Goal: Find specific page/section: Find specific page/section

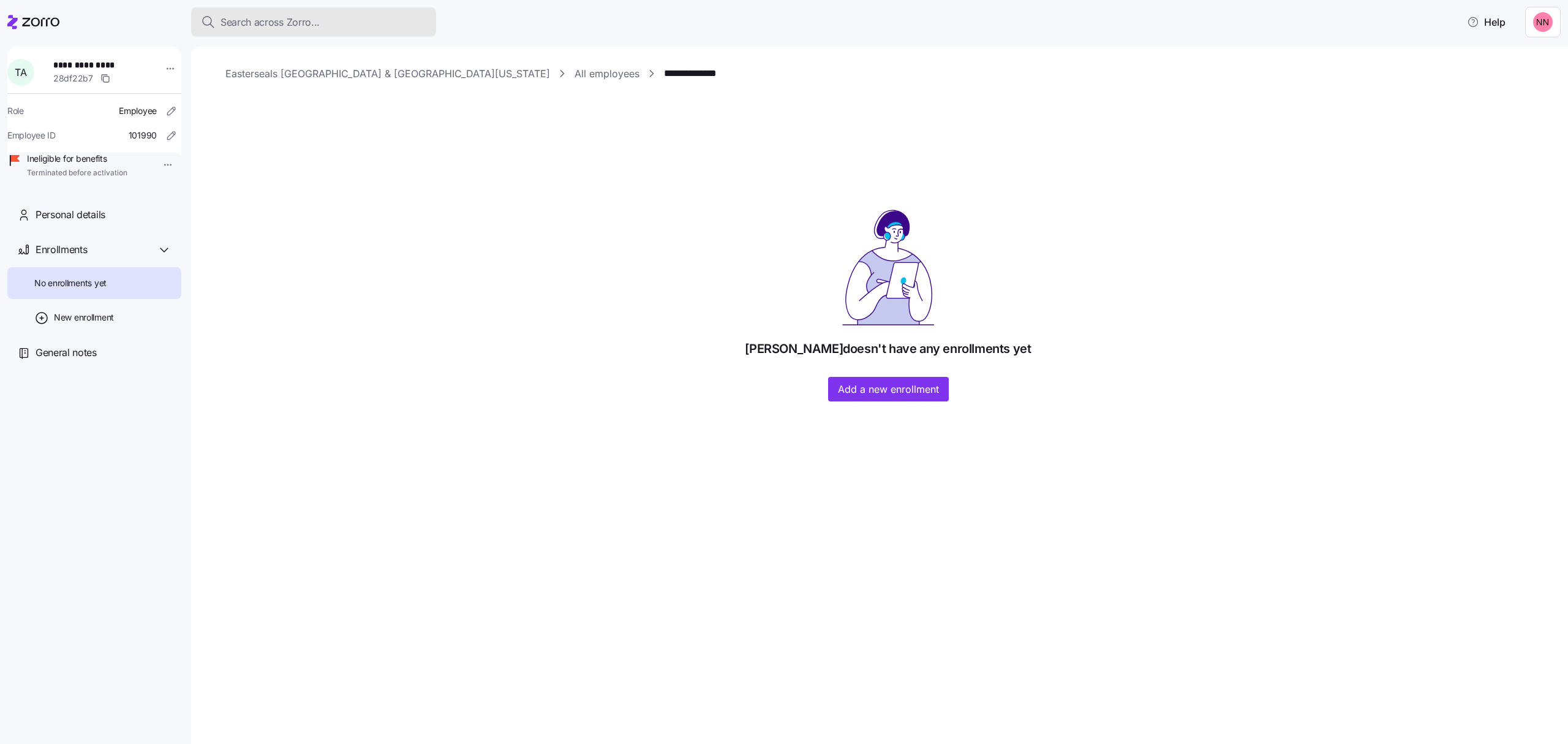
click at [339, 22] on div "Search across Zorro..." at bounding box center [314, 23] width 226 height 16
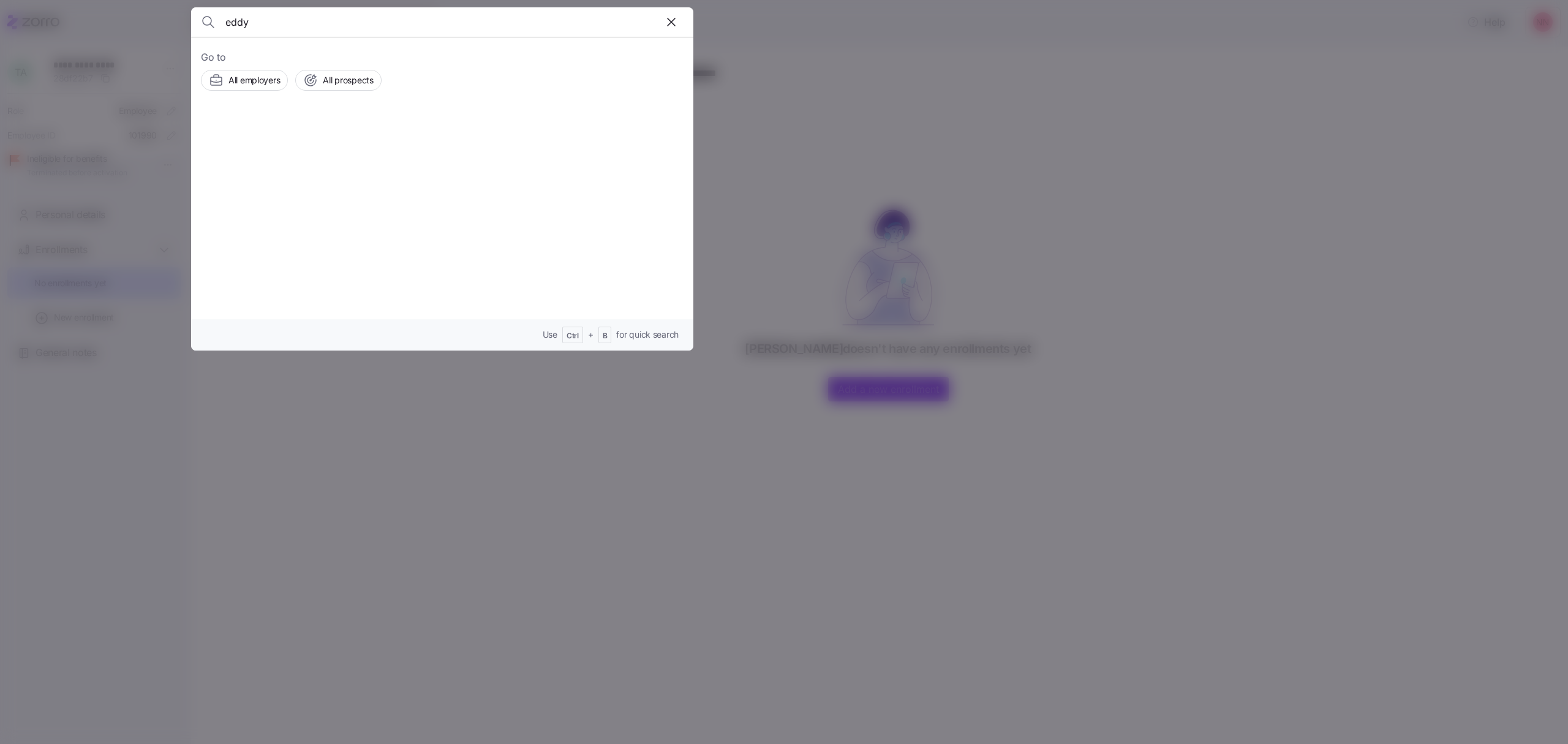
type input "eddy"
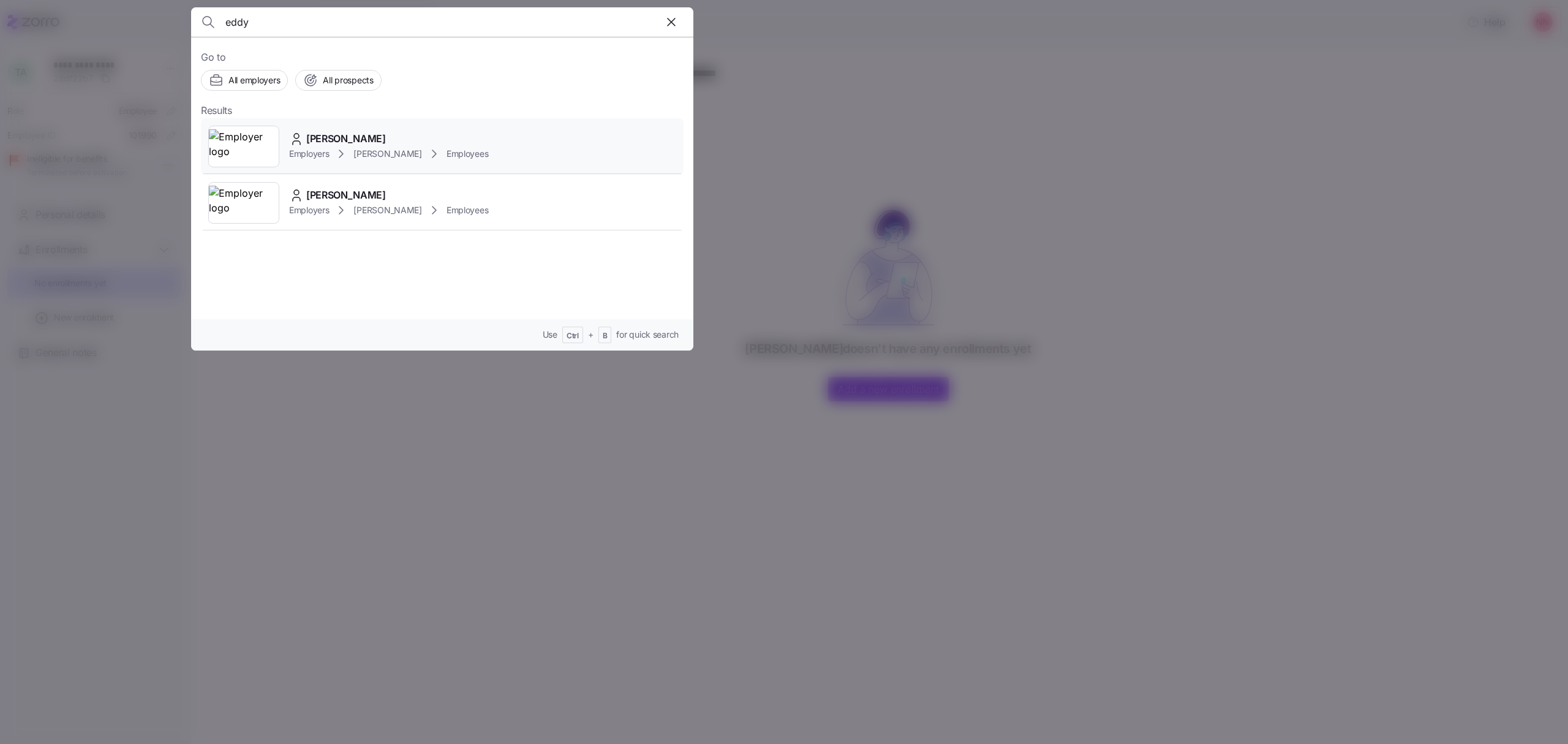
click at [344, 147] on icon at bounding box center [341, 154] width 15 height 15
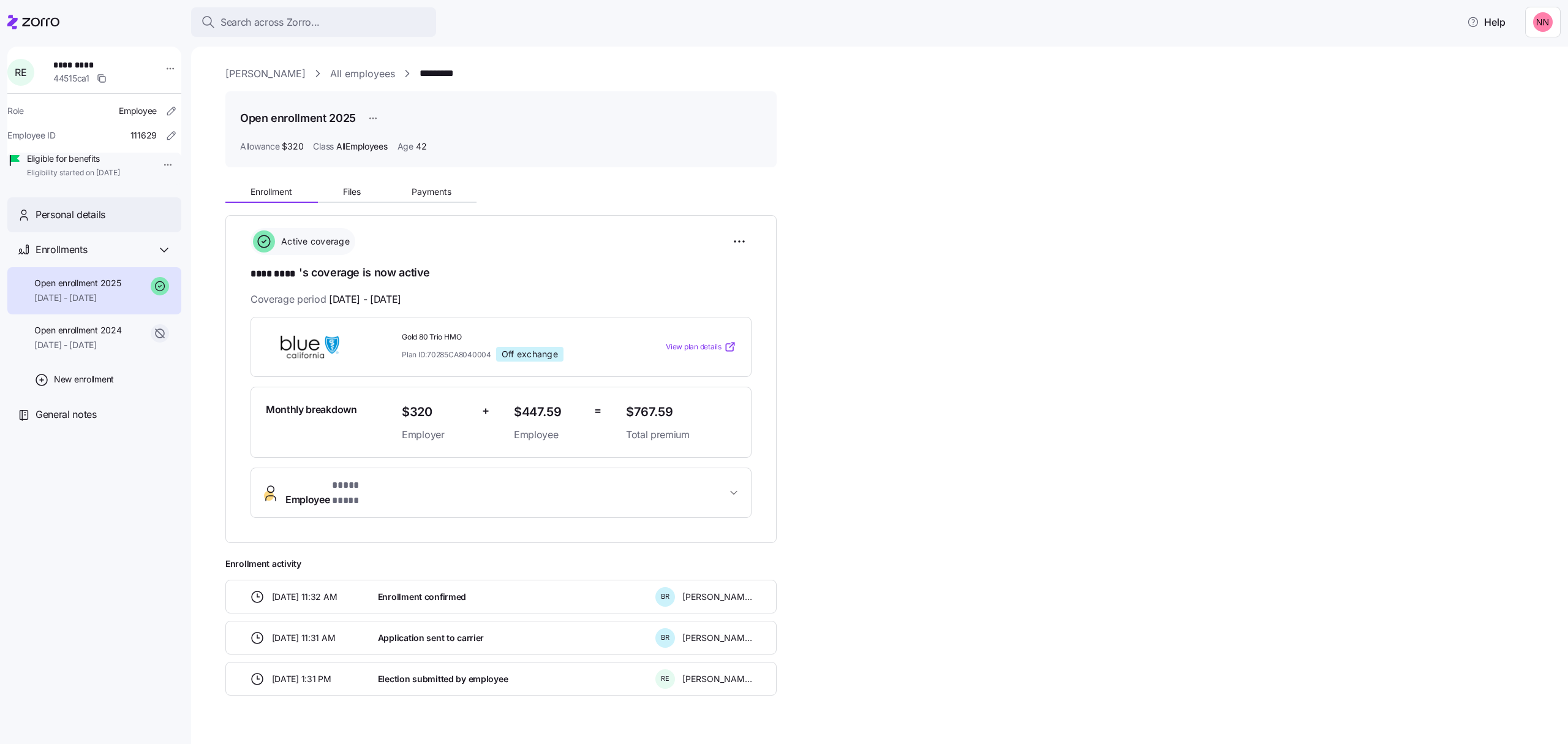
click at [154, 222] on div "Personal details" at bounding box center [104, 215] width 136 height 16
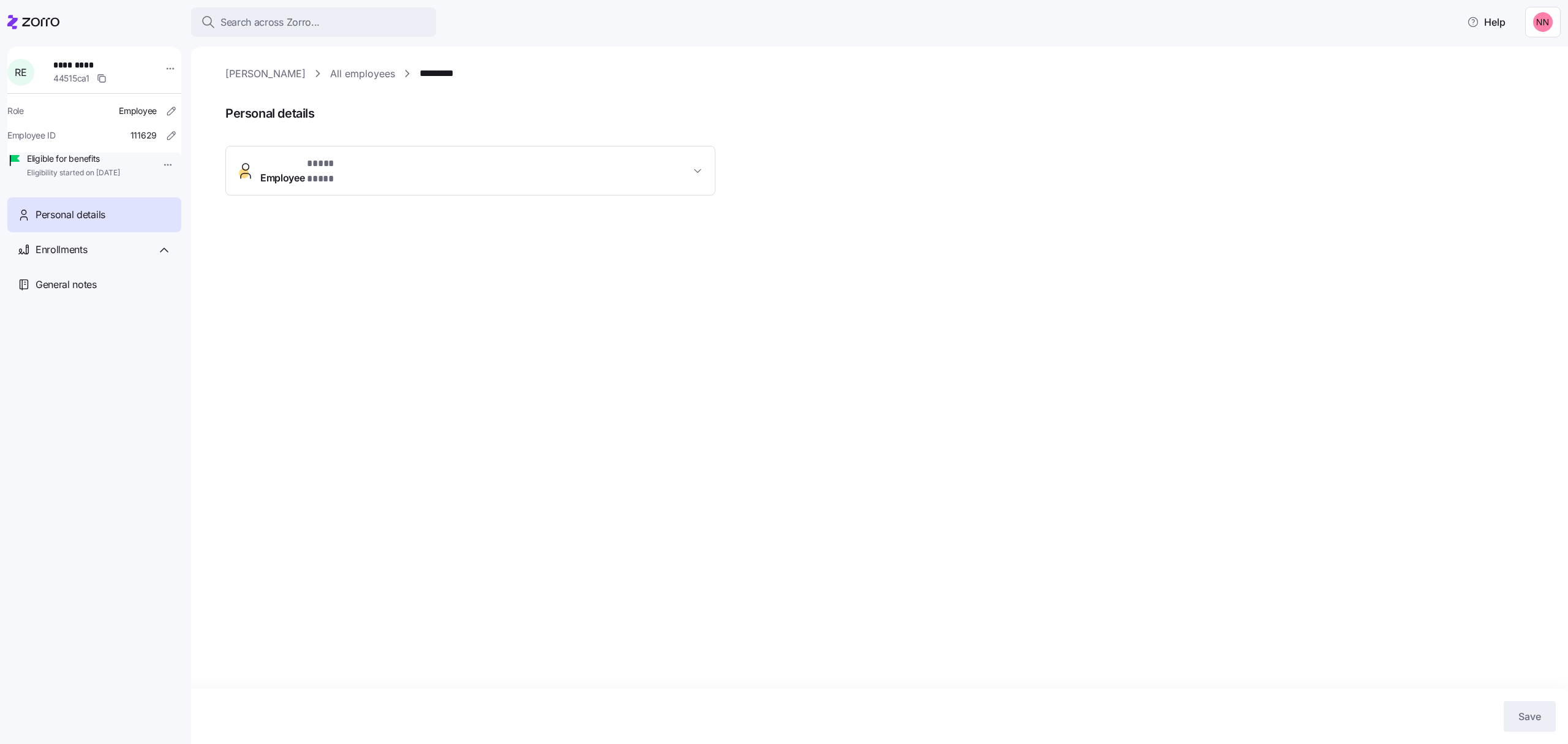
click at [702, 165] on icon "button" at bounding box center [697, 171] width 12 height 12
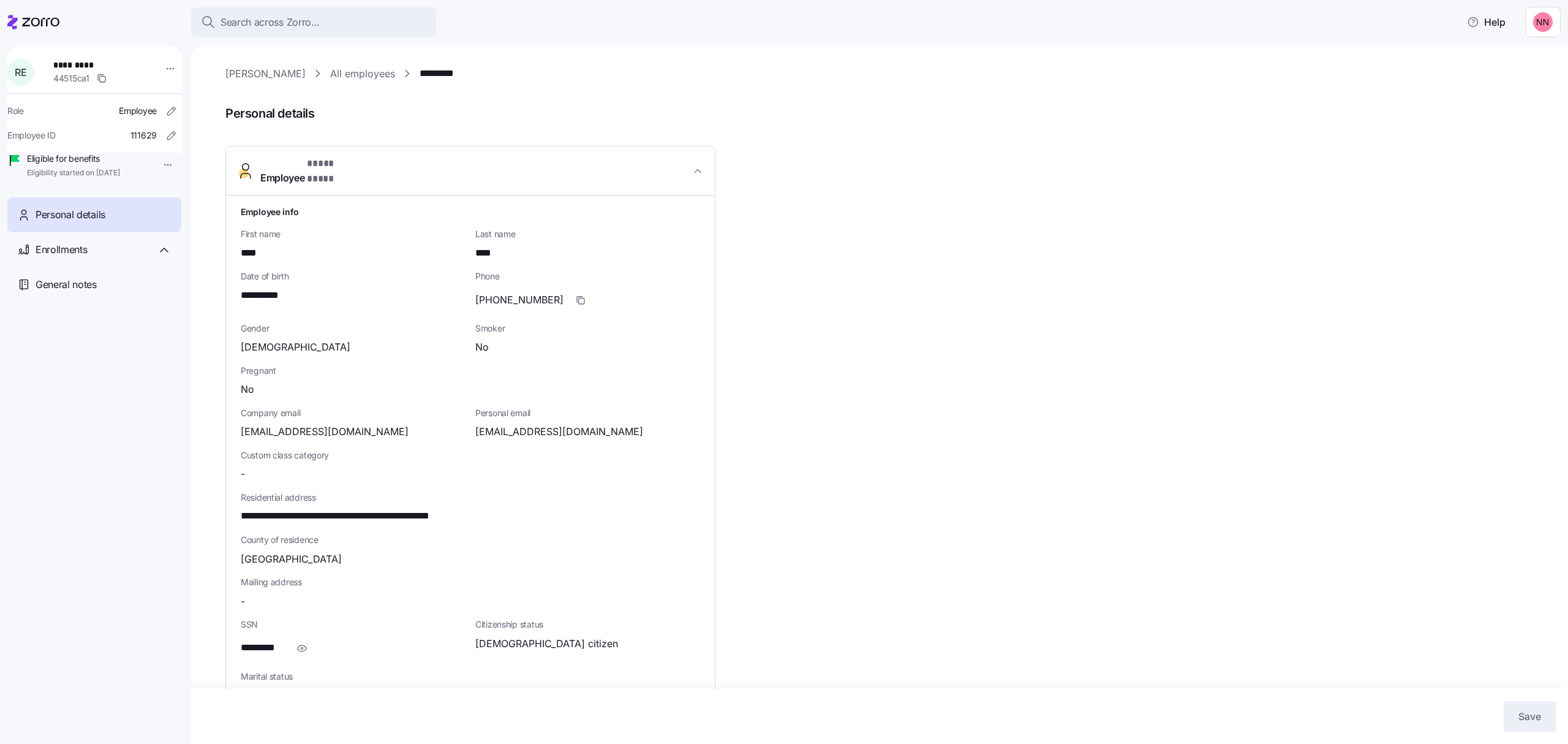
click at [366, 69] on link "All employees" at bounding box center [362, 74] width 65 height 16
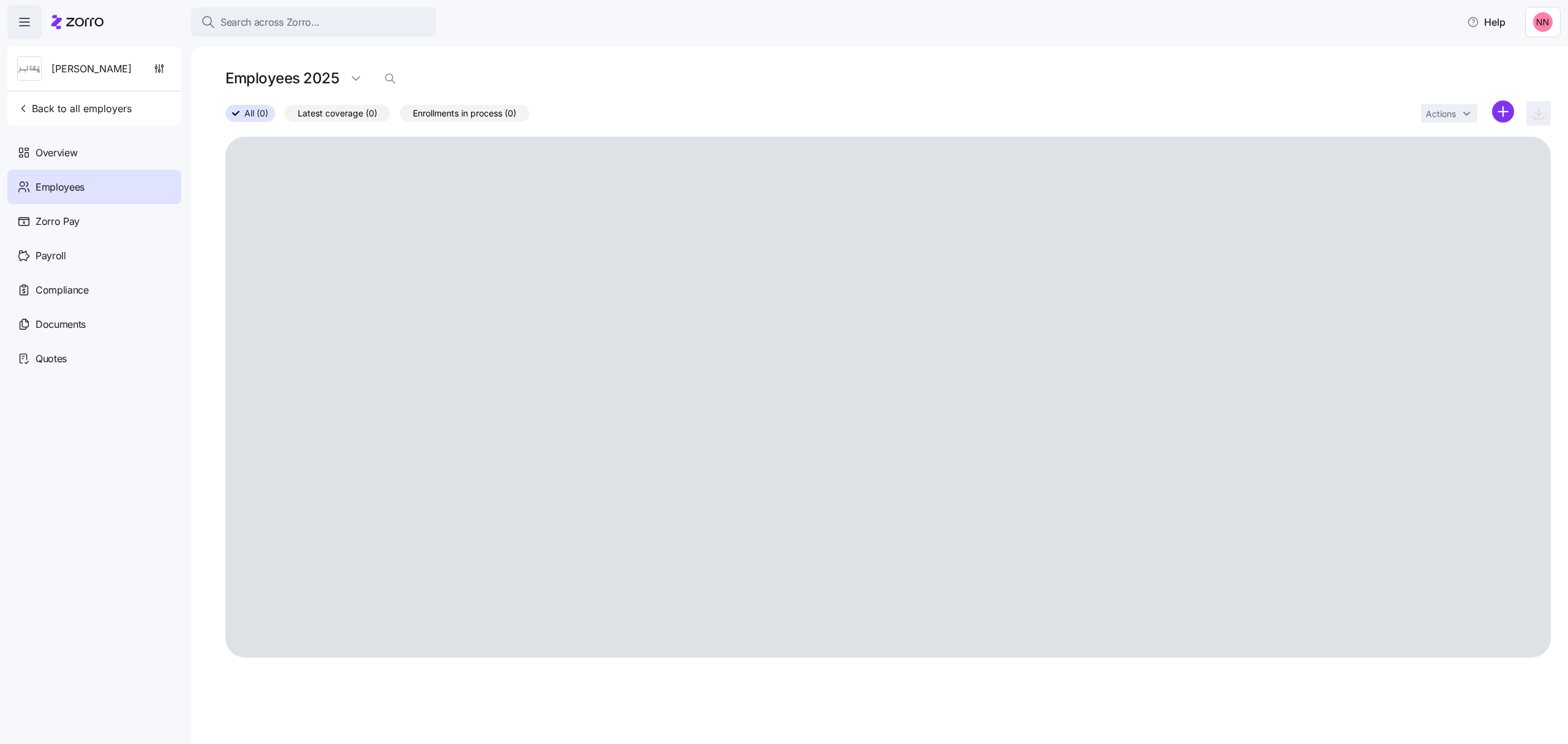
click at [82, 194] on span "Employees" at bounding box center [60, 187] width 49 height 16
click at [304, 16] on span "Search across Zorro..." at bounding box center [270, 23] width 99 height 16
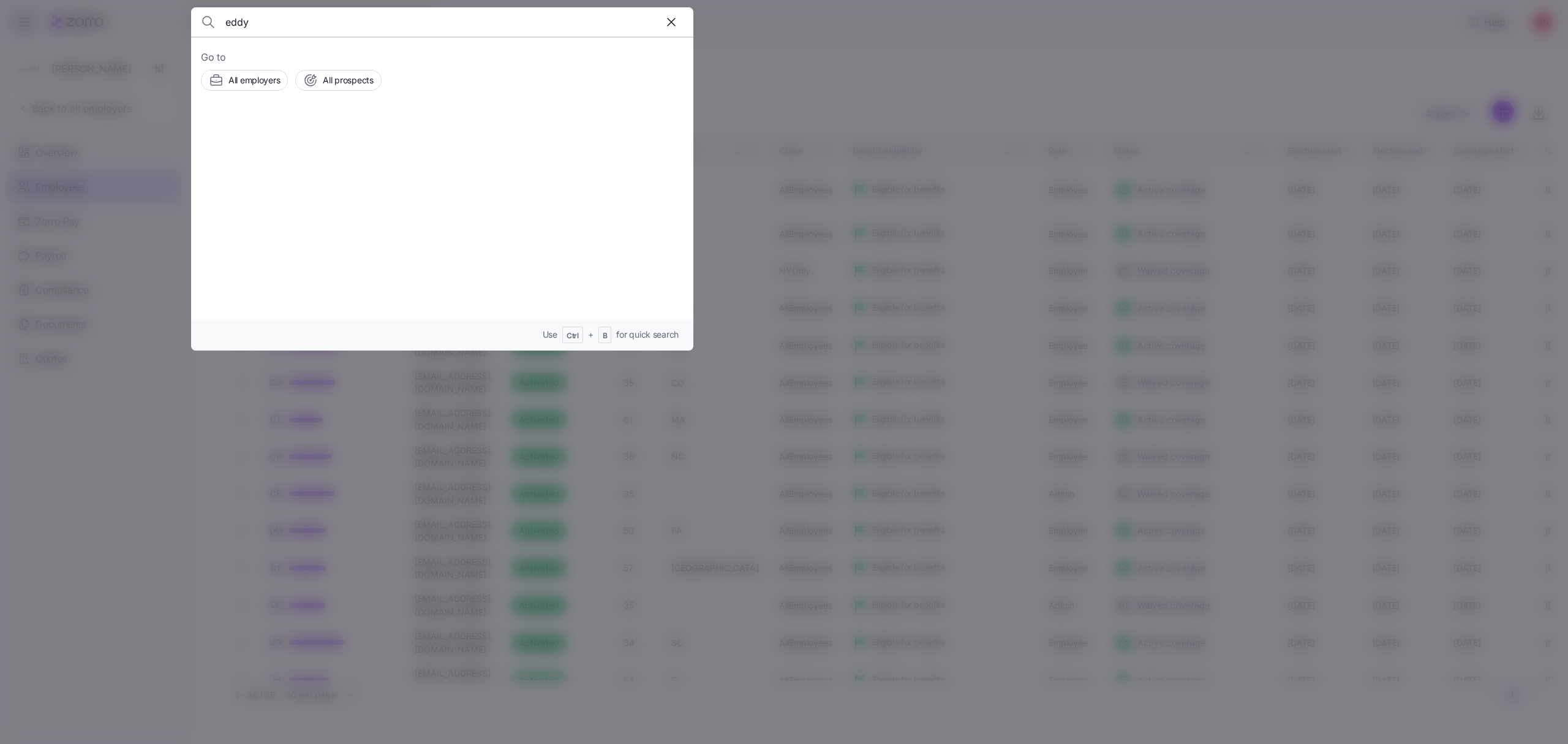
type input "eddy"
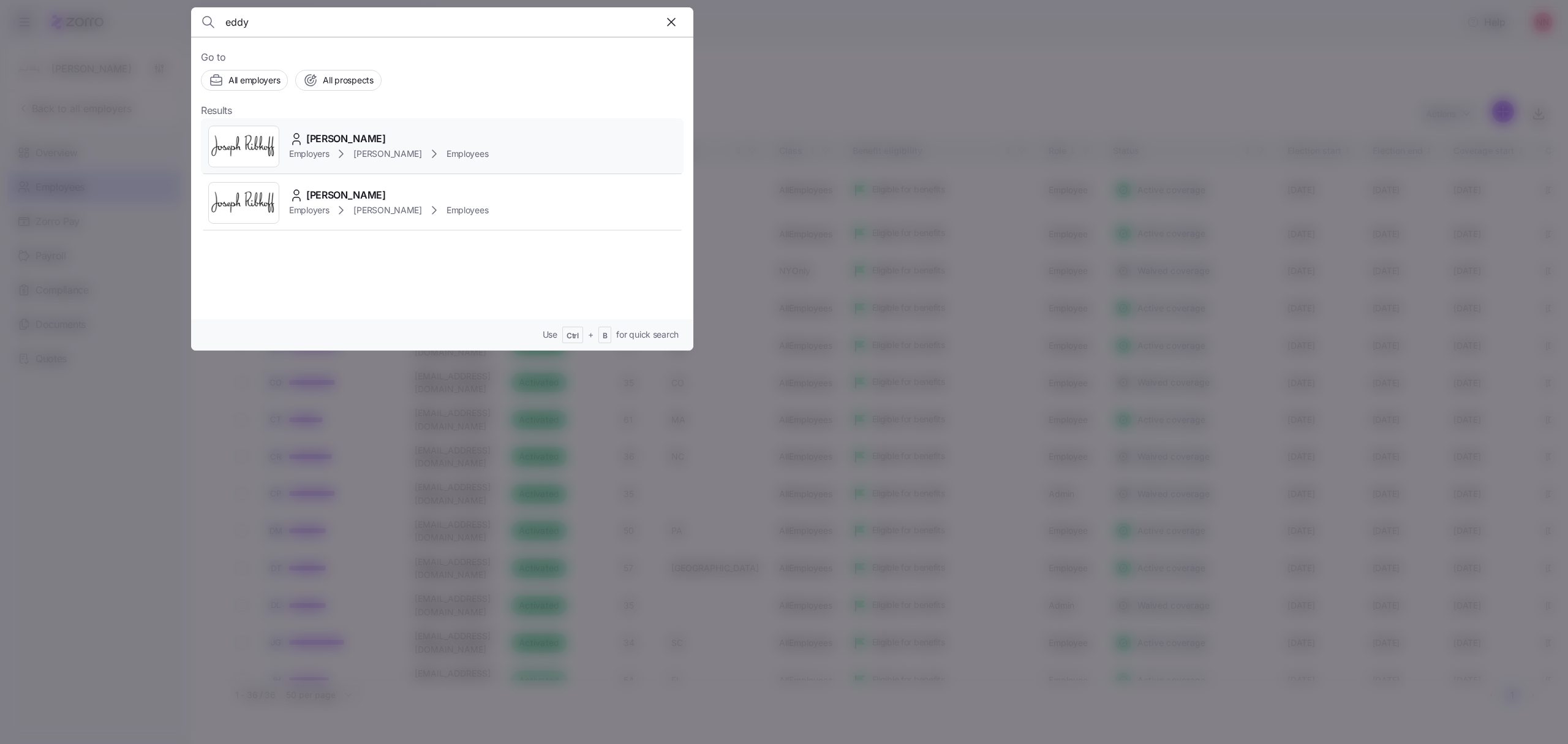
drag, startPoint x: 339, startPoint y: 149, endPoint x: 341, endPoint y: 160, distance: 11.2
click at [340, 158] on icon at bounding box center [341, 154] width 15 height 15
